Goal: Browse casually

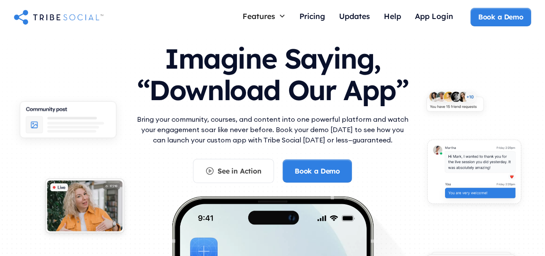
scroll to position [13, 0]
click at [264, 49] on h1 "Imagine Saying, “Download Our App”" at bounding box center [273, 72] width 276 height 76
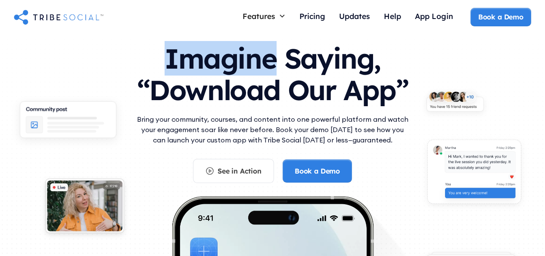
click at [264, 49] on h1 "Imagine Saying, “Download Our App”" at bounding box center [273, 72] width 276 height 76
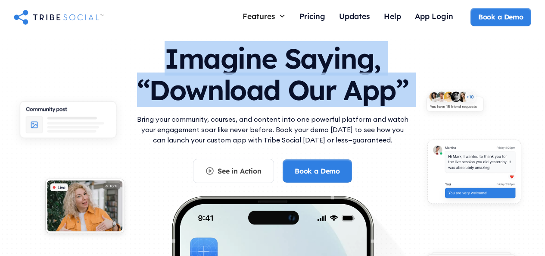
drag, startPoint x: 264, startPoint y: 49, endPoint x: 272, endPoint y: 91, distance: 42.9
click at [272, 91] on h1 "Imagine Saying, “Download Our App”" at bounding box center [273, 72] width 276 height 76
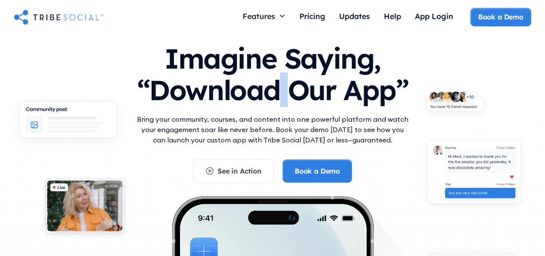
click at [272, 91] on h1 "Imagine Saying, “Download Our App”" at bounding box center [273, 72] width 276 height 76
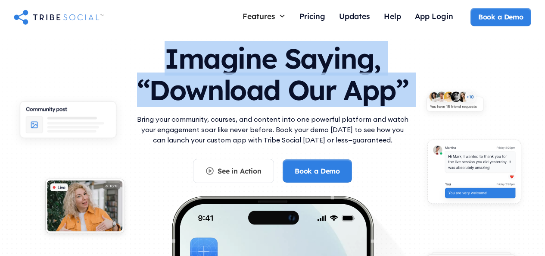
click at [272, 91] on h1 "Imagine Saying, “Download Our App”" at bounding box center [273, 72] width 276 height 76
drag, startPoint x: 272, startPoint y: 91, endPoint x: 284, endPoint y: 126, distance: 36.5
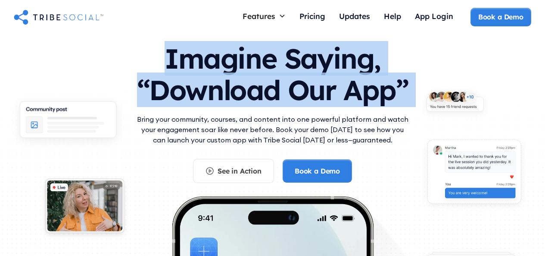
click at [284, 126] on div "Imagine Saying, “Download Our App” Bring your community, courses, and content i…" at bounding box center [273, 108] width 276 height 149
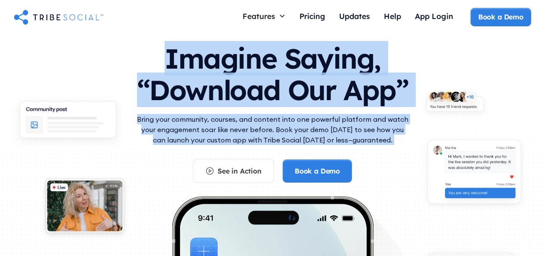
click at [284, 126] on p "Bring your community, courses, and content into one powerful platform and watch…" at bounding box center [273, 129] width 276 height 31
